Goal: Task Accomplishment & Management: Complete application form

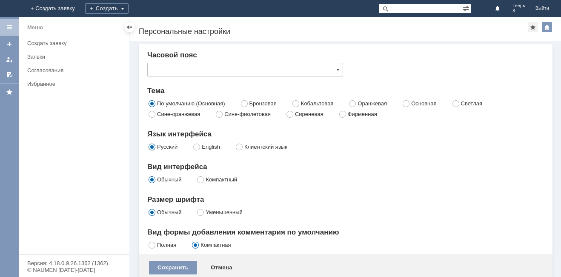
type input "[не указано]"
click at [128, 9] on div "Создать" at bounding box center [106, 8] width 43 height 10
click at [338, 68] on span at bounding box center [337, 69] width 3 height 7
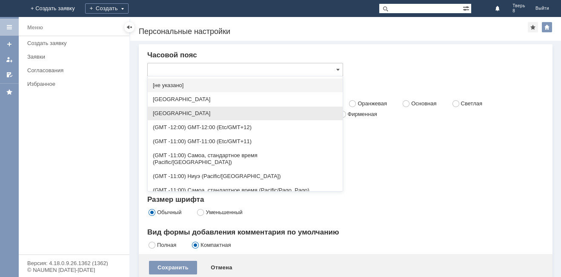
click at [166, 116] on span "[GEOGRAPHIC_DATA]" at bounding box center [245, 113] width 185 height 7
type input "[GEOGRAPHIC_DATA]"
click at [166, 116] on label "Сине-оранжевая" at bounding box center [178, 114] width 43 height 6
click at [155, 116] on input "Сине-оранжевая" at bounding box center [152, 114] width 6 height 6
radio input "true"
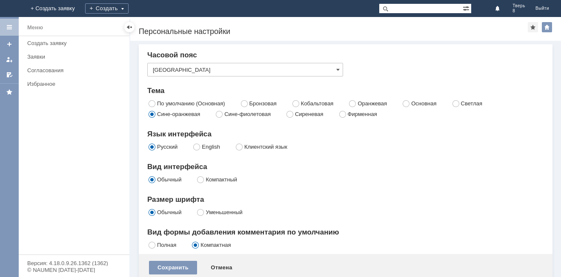
type input "[GEOGRAPHIC_DATA]"
click at [129, 28] on div at bounding box center [129, 27] width 7 height 7
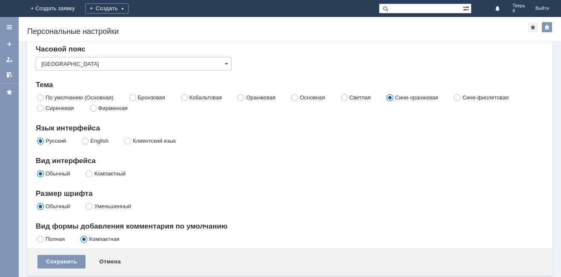
scroll to position [8, 0]
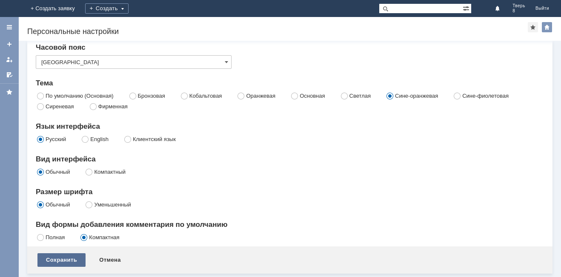
click at [68, 256] on div "Сохранить" at bounding box center [61, 260] width 48 height 14
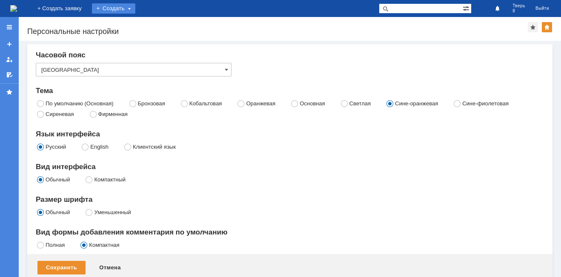
click at [135, 7] on div "Создать" at bounding box center [113, 8] width 43 height 10
click at [158, 24] on link "Заявка" at bounding box center [126, 25] width 65 height 10
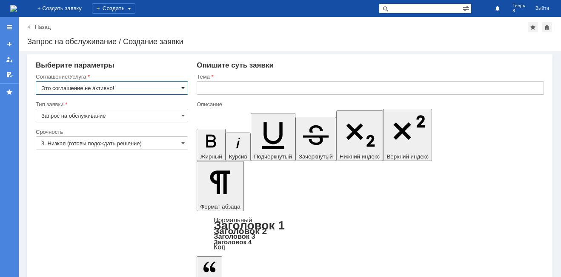
click at [182, 88] on span at bounding box center [182, 88] width 3 height 7
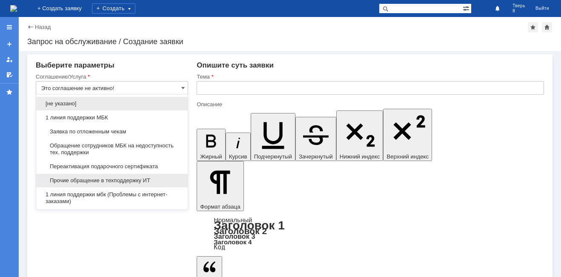
click at [135, 179] on span "Прочие обращение в техподдержку ИТ" at bounding box center [111, 180] width 141 height 7
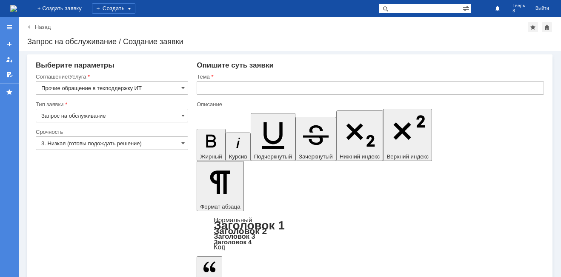
type input "Прочие обращение в техподдержку ИТ"
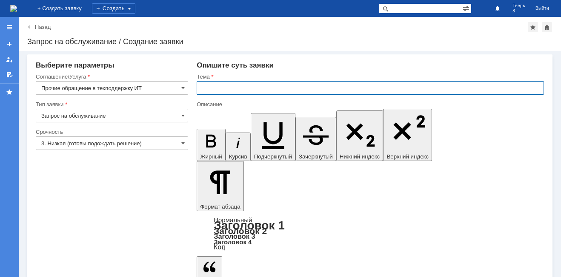
click at [216, 85] on input "text" at bounding box center [369, 88] width 347 height 14
type input "Корректировка времени в 1С"
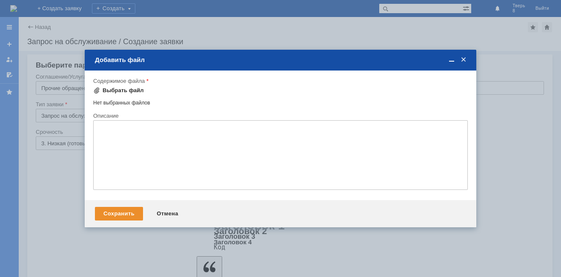
click at [125, 90] on div "Выбрать файл" at bounding box center [122, 90] width 41 height 7
click at [459, 58] on span at bounding box center [463, 60] width 9 height 8
